Goal: Browse casually: Explore the website without a specific task or goal

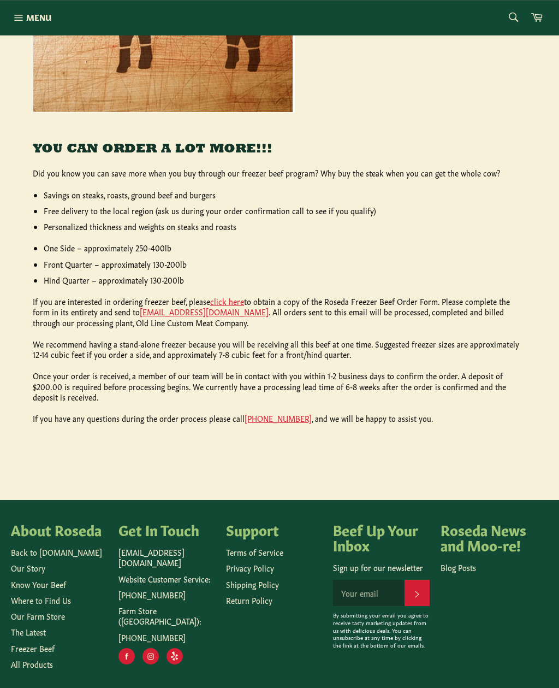
scroll to position [372, 0]
click at [33, 665] on link "All Products" at bounding box center [32, 663] width 42 height 11
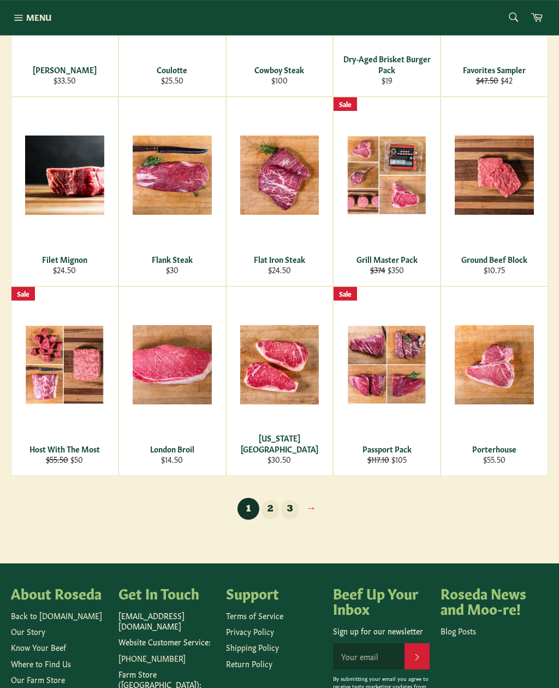
scroll to position [502, 0]
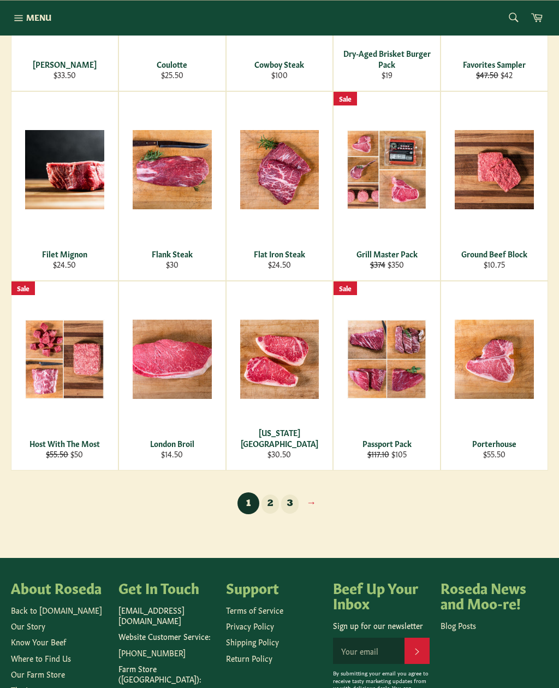
click at [273, 509] on link "2" at bounding box center [270, 503] width 17 height 19
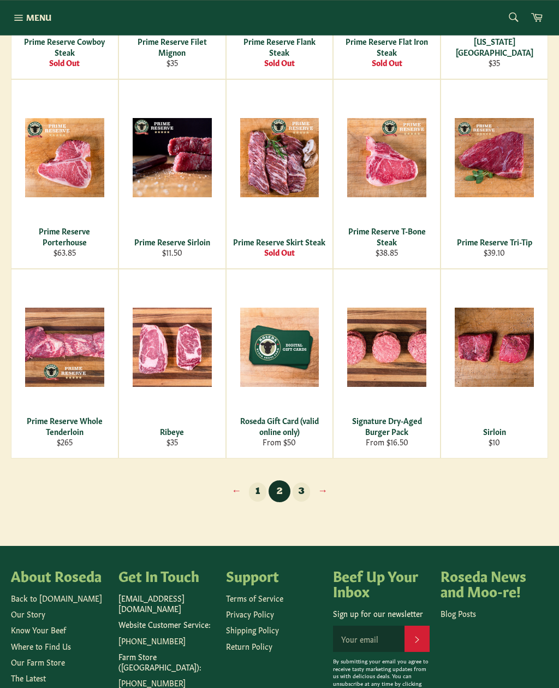
scroll to position [568, 0]
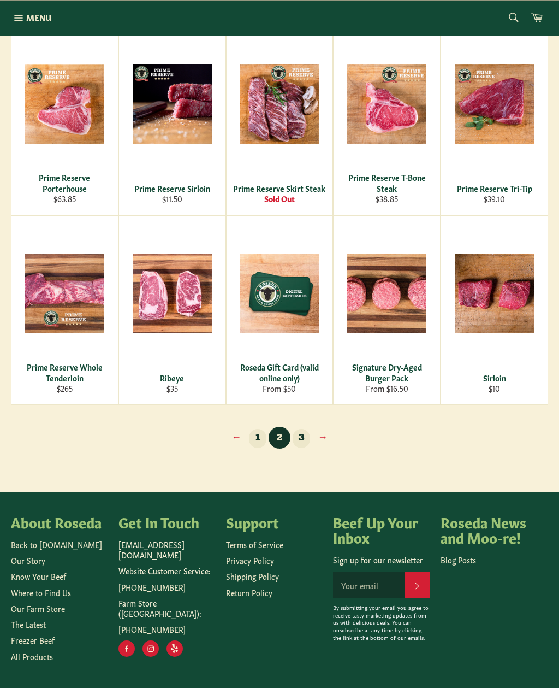
click at [301, 441] on link "3" at bounding box center [301, 438] width 17 height 19
